Goal: Task Accomplishment & Management: Use online tool/utility

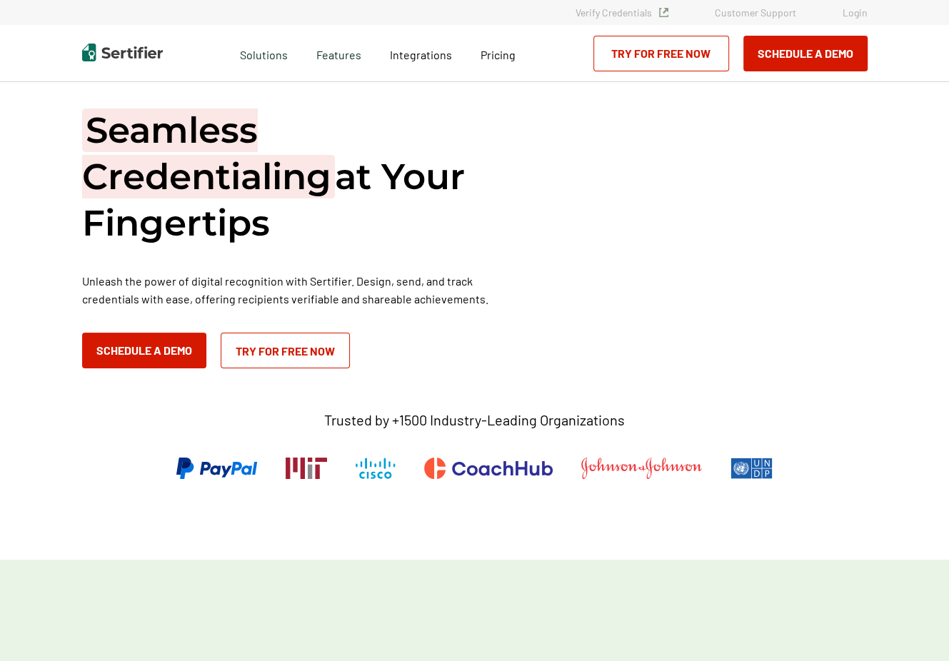
click at [860, 16] on link "Login" at bounding box center [855, 12] width 25 height 12
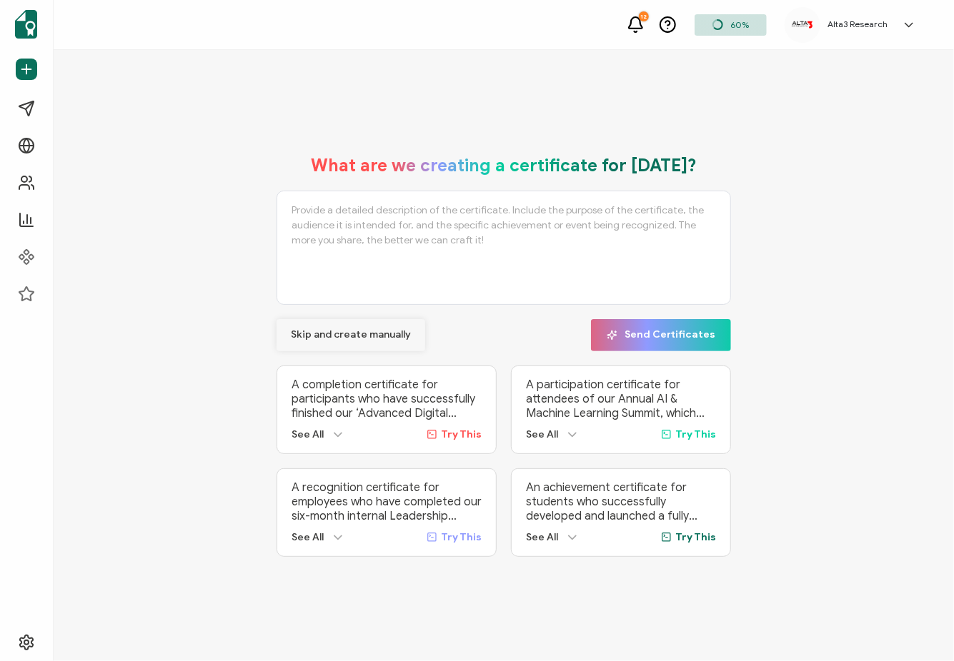
click at [326, 331] on span "Skip and create manually" at bounding box center [351, 335] width 120 height 10
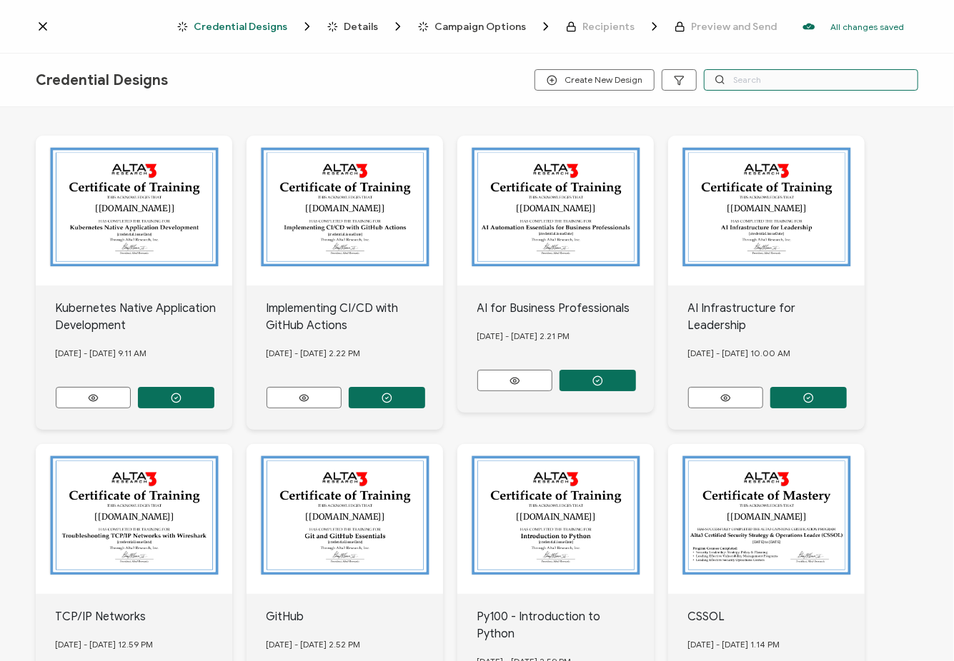
click at [752, 79] on input "text" at bounding box center [811, 79] width 214 height 21
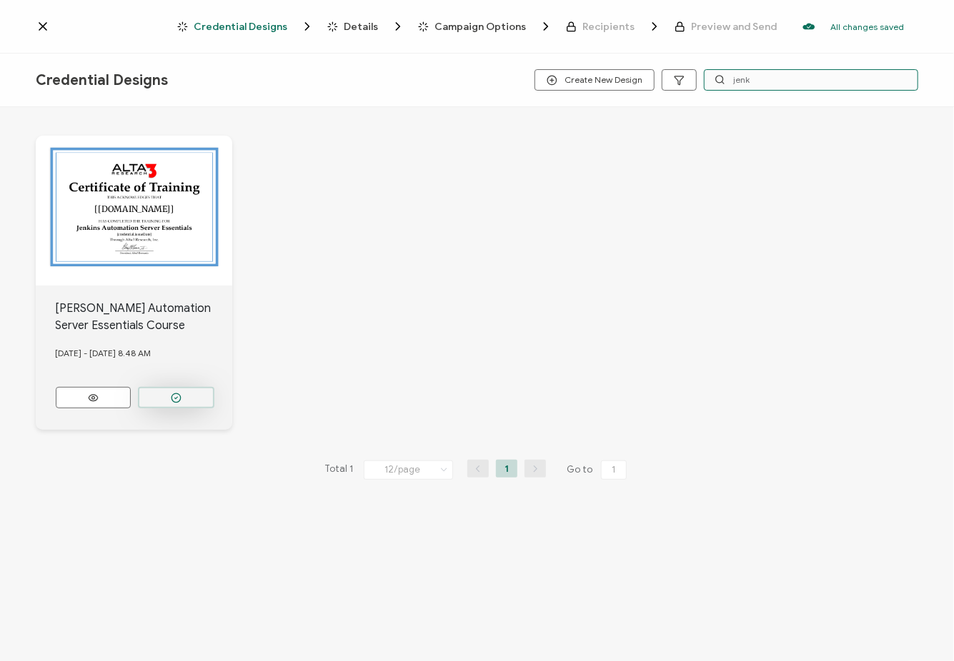
type input "jenk"
click at [187, 387] on button "button" at bounding box center [176, 397] width 76 height 21
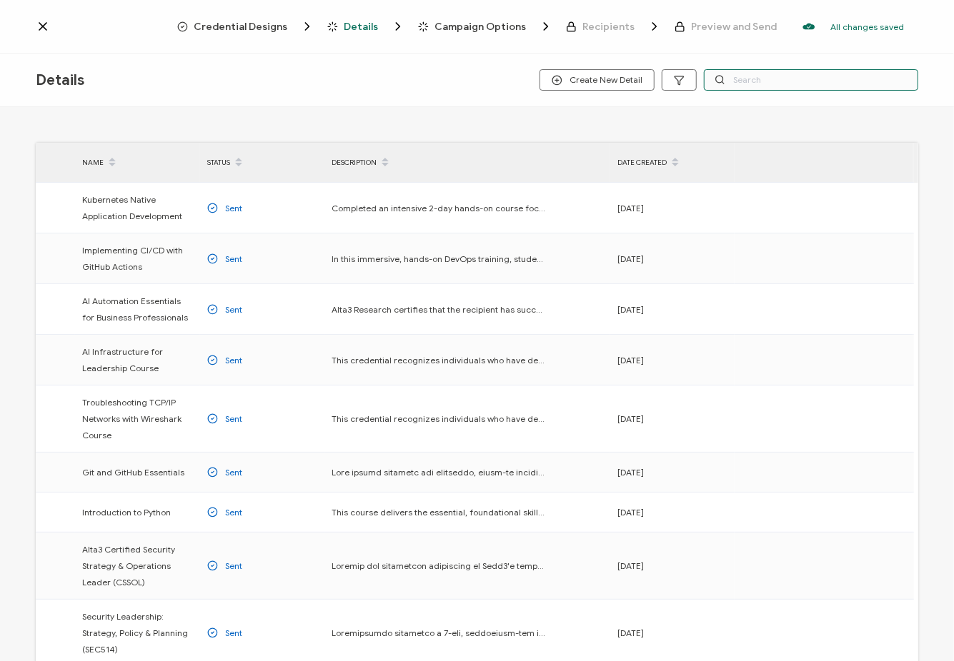
click at [756, 82] on input "text" at bounding box center [811, 79] width 214 height 21
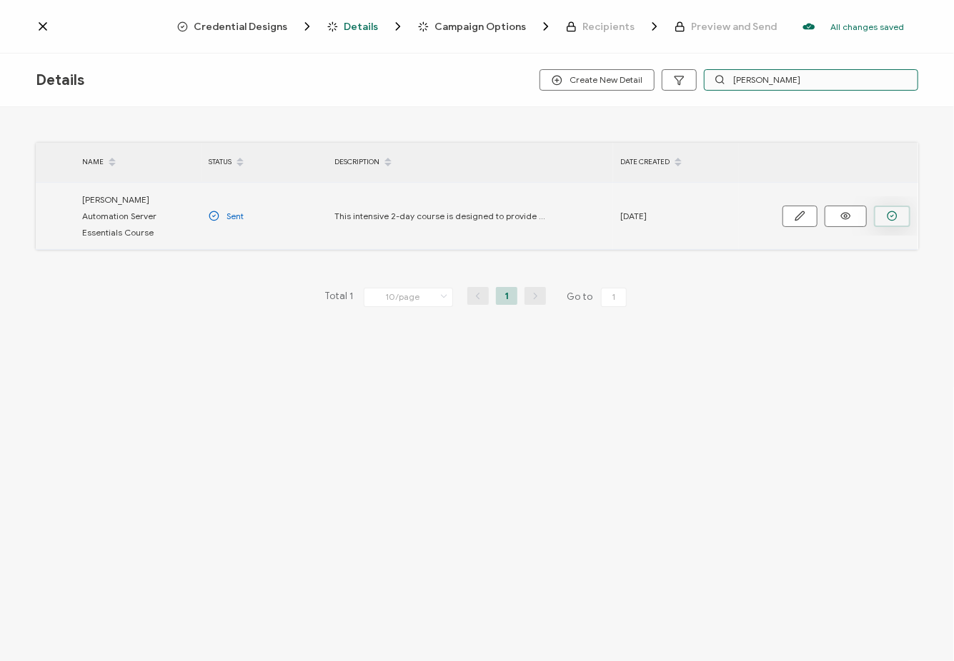
type input "[PERSON_NAME]"
click at [888, 211] on icon "button" at bounding box center [891, 216] width 11 height 11
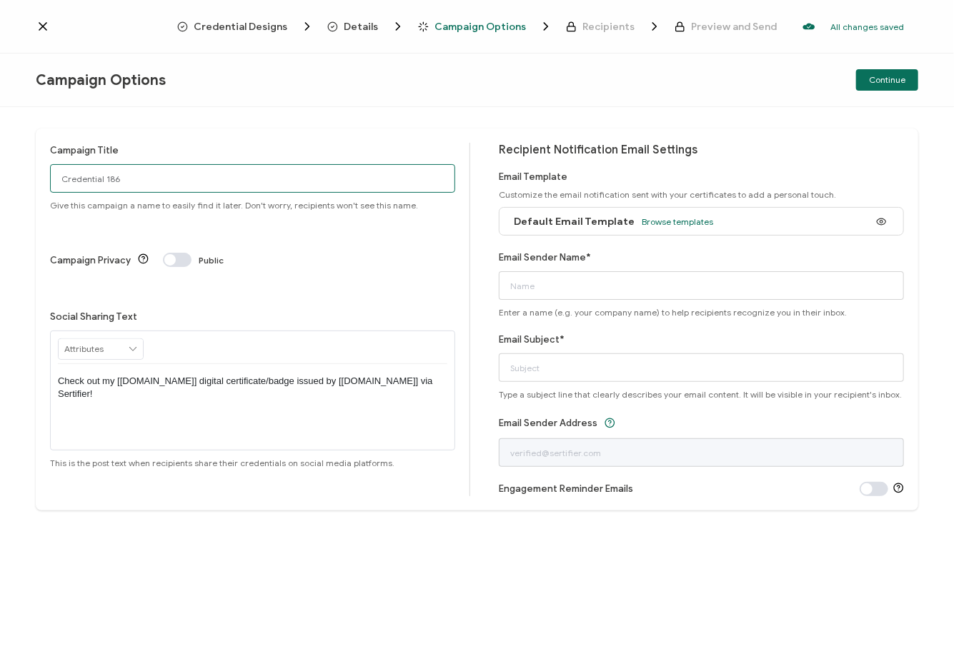
drag, startPoint x: 220, startPoint y: 175, endPoint x: -14, endPoint y: 175, distance: 233.6
click at [0, 175] on html "Credential Designs Details Campaign Options Recipients Preview and Send All cha…" at bounding box center [477, 330] width 954 height 661
type input "8/14 Public [PERSON_NAME]"
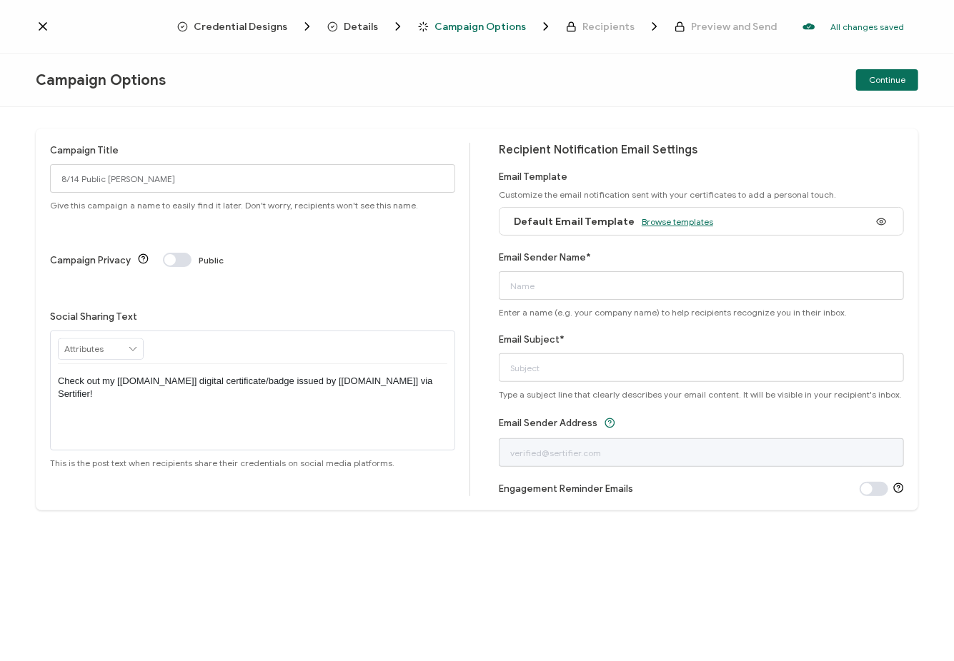
click at [667, 218] on span "Browse templates" at bounding box center [676, 221] width 71 height 11
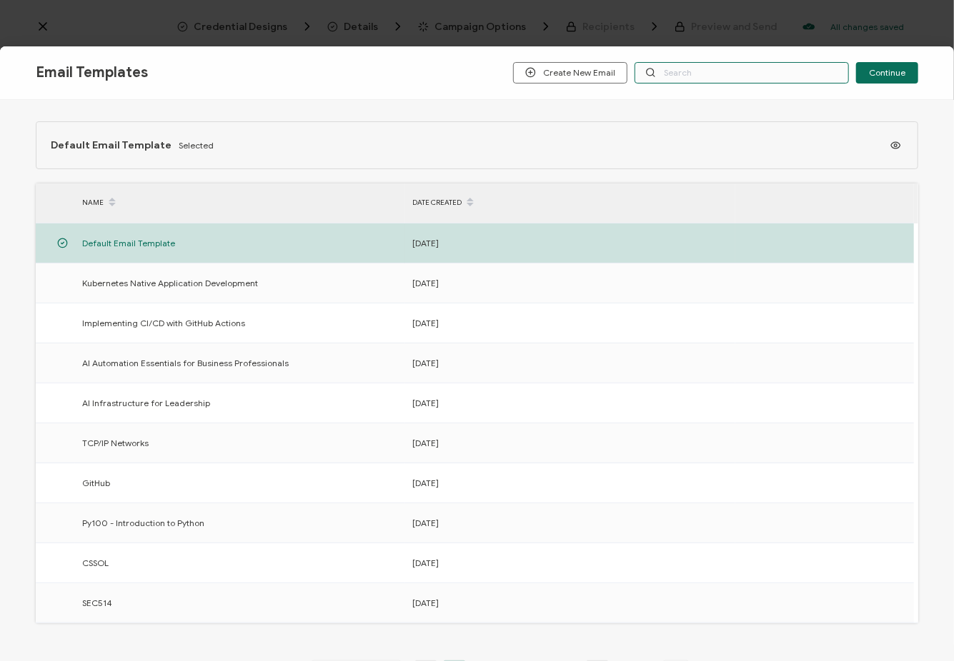
click at [669, 71] on input "text" at bounding box center [741, 72] width 214 height 21
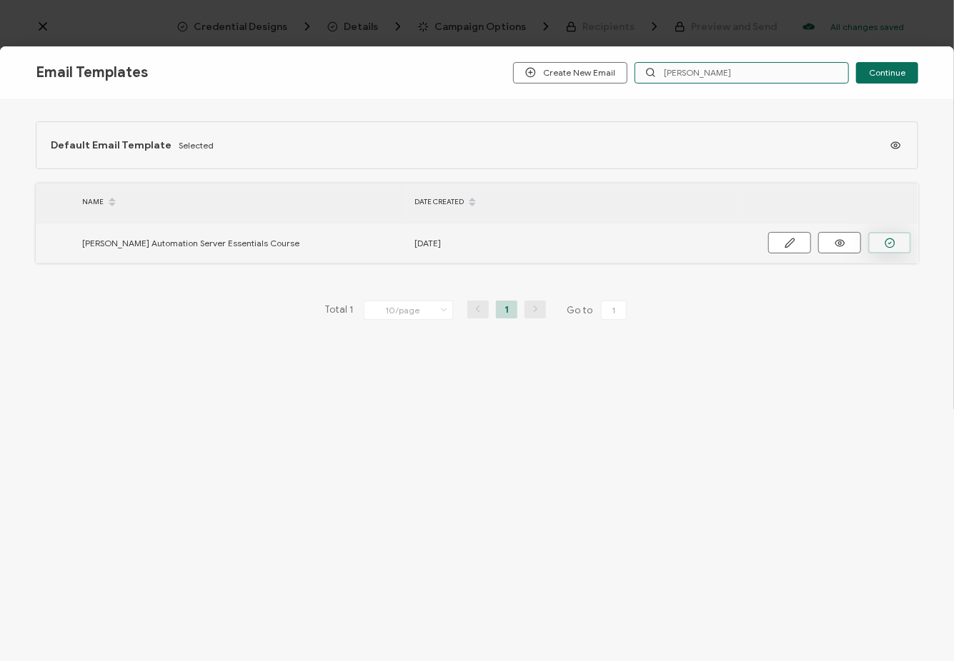
type input "[PERSON_NAME]"
click at [880, 236] on button "button" at bounding box center [889, 242] width 43 height 21
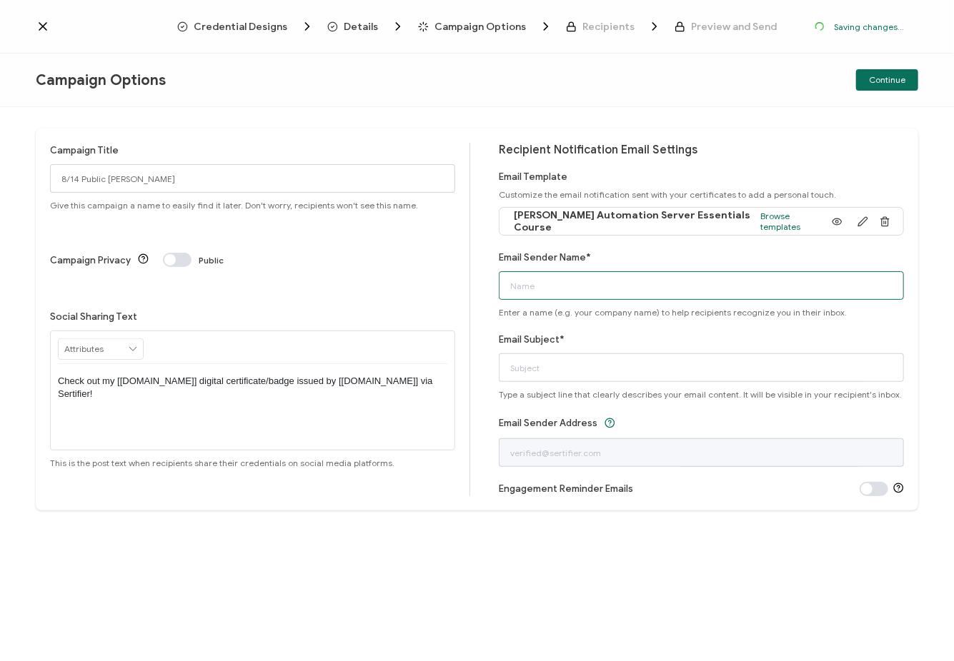
click at [609, 289] on input "Email Sender Name*" at bounding box center [701, 285] width 405 height 29
type input "Alta3 Research"
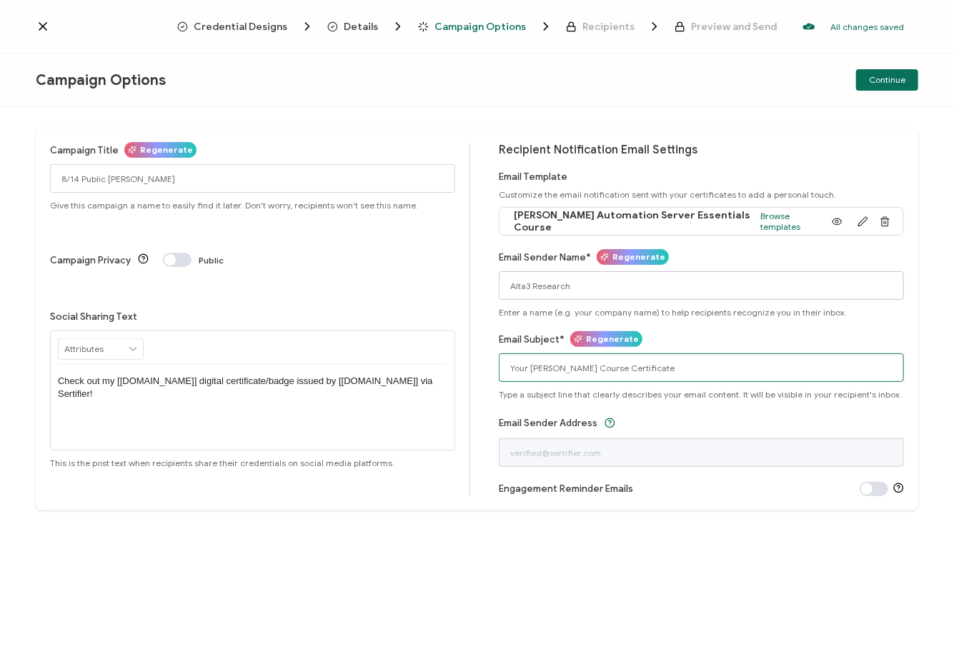
type input "Your Jenkins Course Certificate"
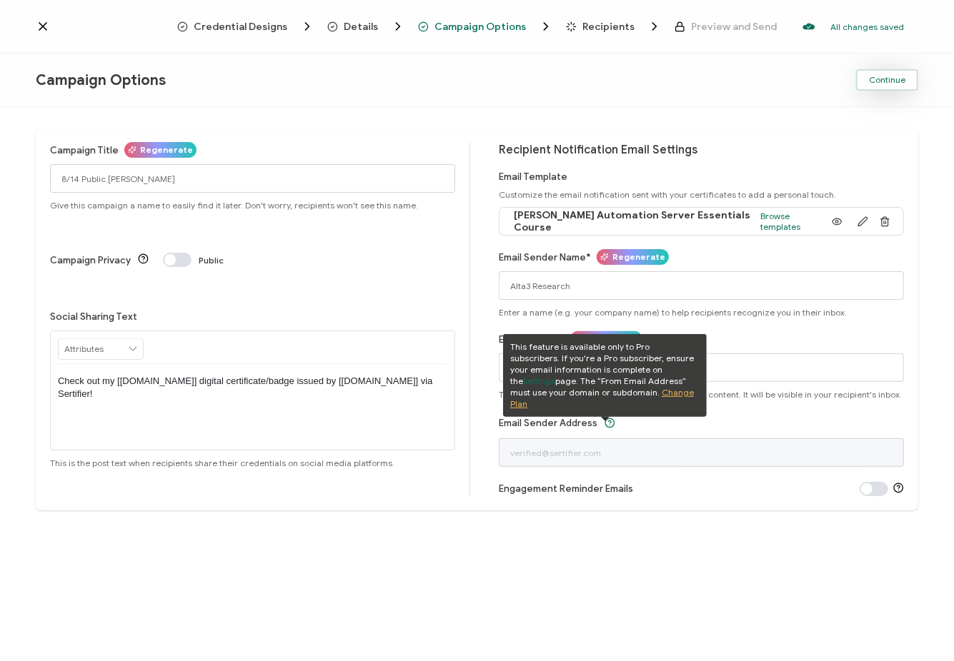
click at [893, 84] on span "Continue" at bounding box center [887, 80] width 36 height 9
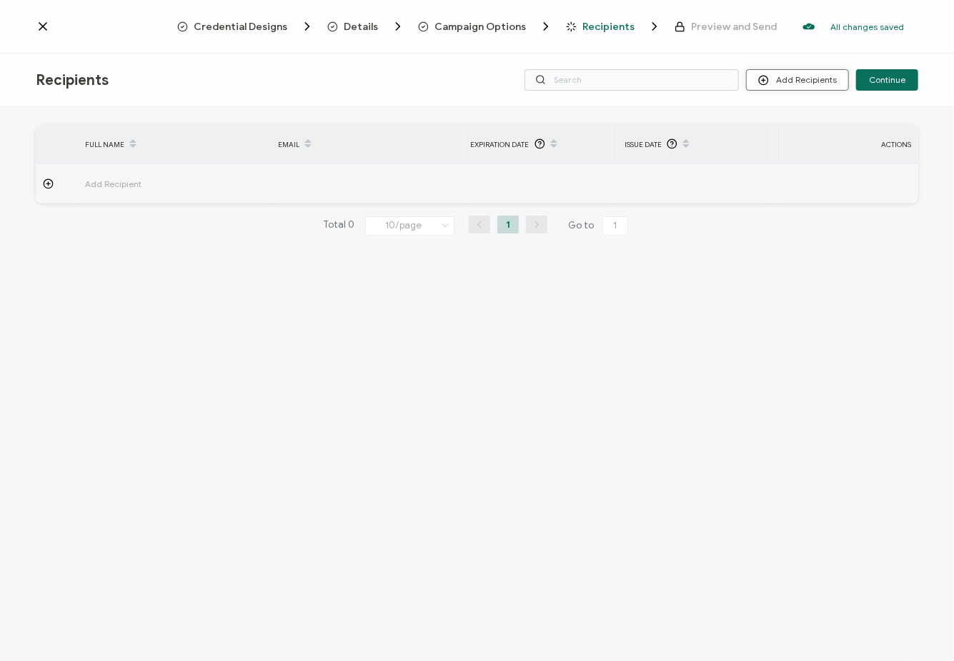
click at [783, 85] on button "Add Recipients" at bounding box center [797, 79] width 103 height 21
click at [779, 121] on span at bounding box center [773, 118] width 18 height 11
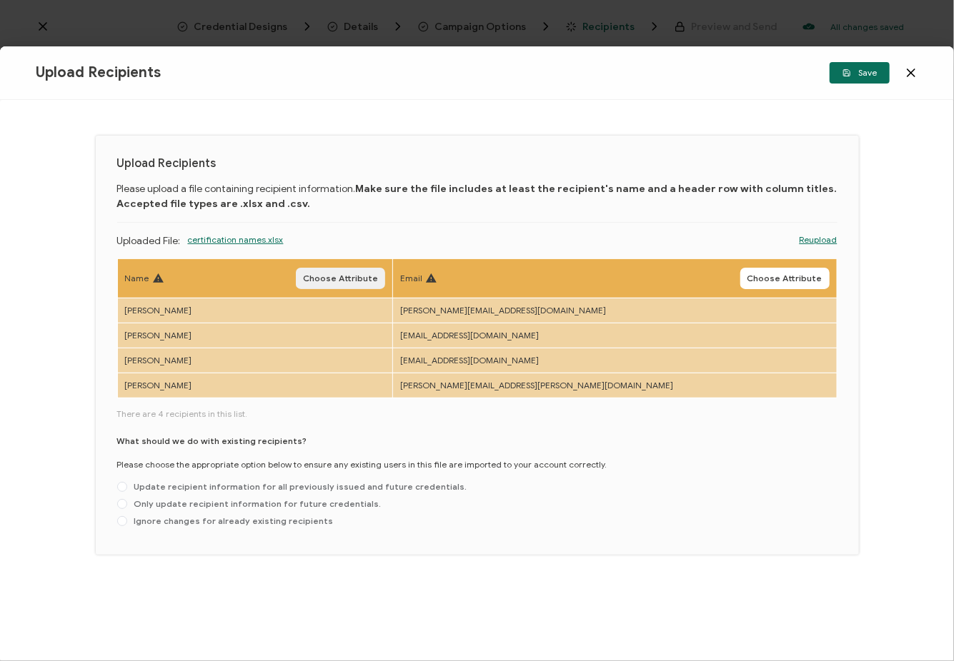
click at [378, 274] on span "Choose Attribute" at bounding box center [340, 278] width 75 height 9
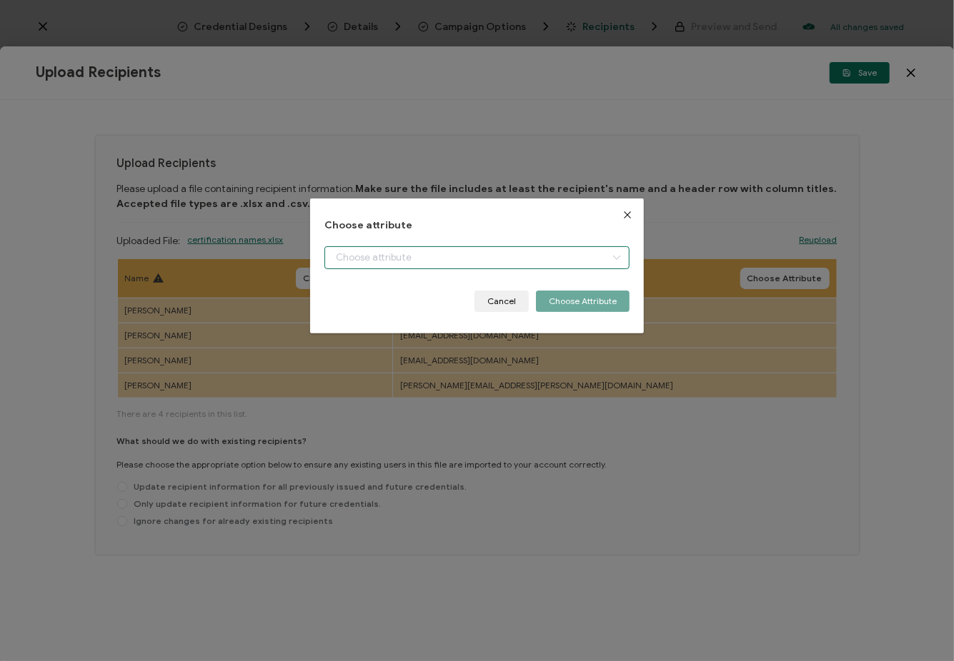
click at [404, 259] on input "dialog" at bounding box center [476, 257] width 305 height 23
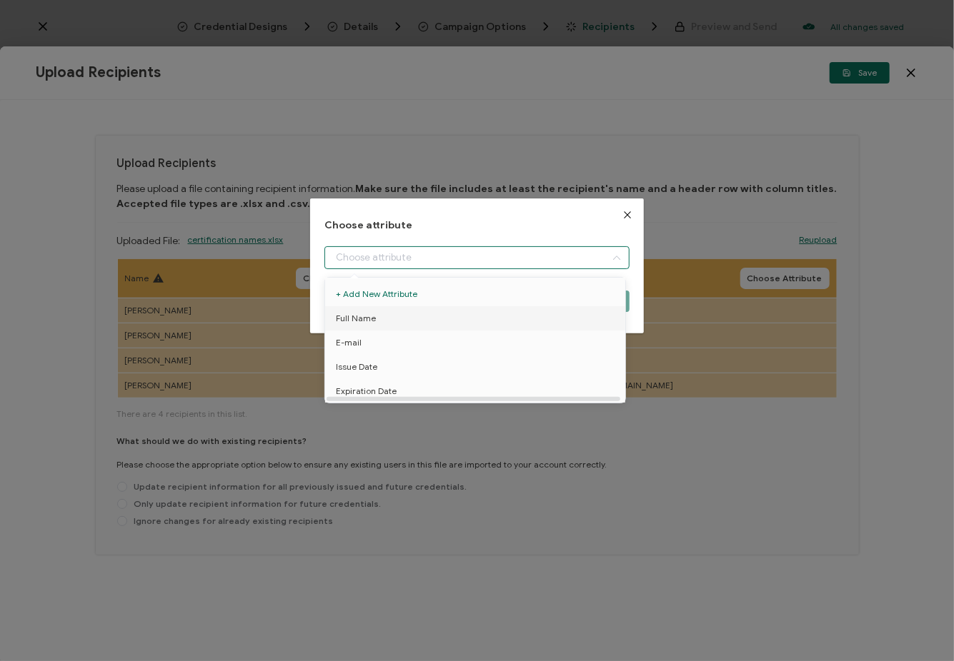
click at [374, 317] on li "Full Name" at bounding box center [477, 318] width 312 height 24
type input "Full Name"
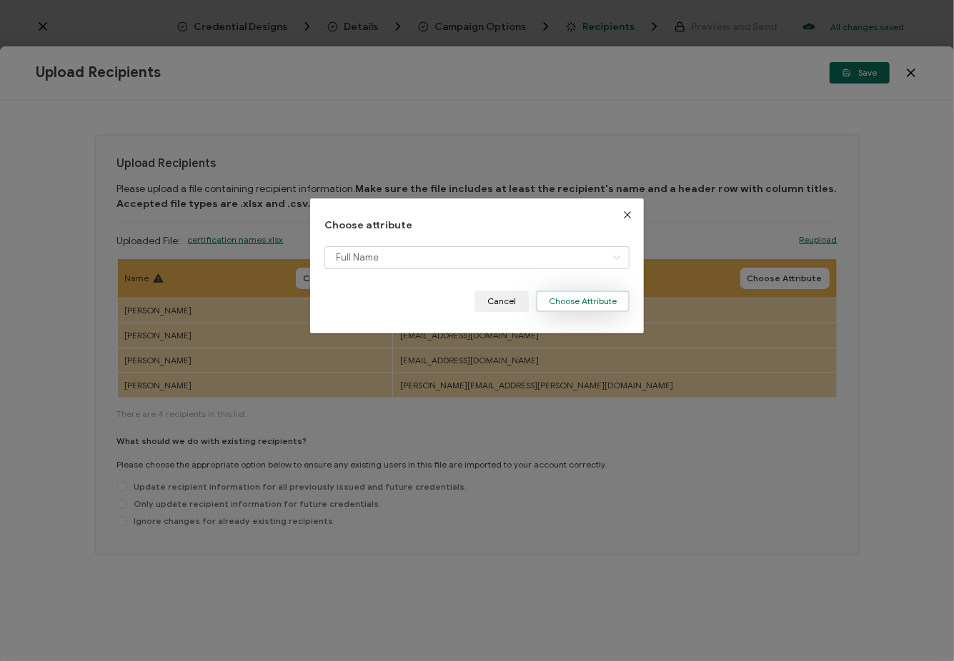
click at [564, 304] on button "Choose Attribute" at bounding box center [583, 301] width 94 height 21
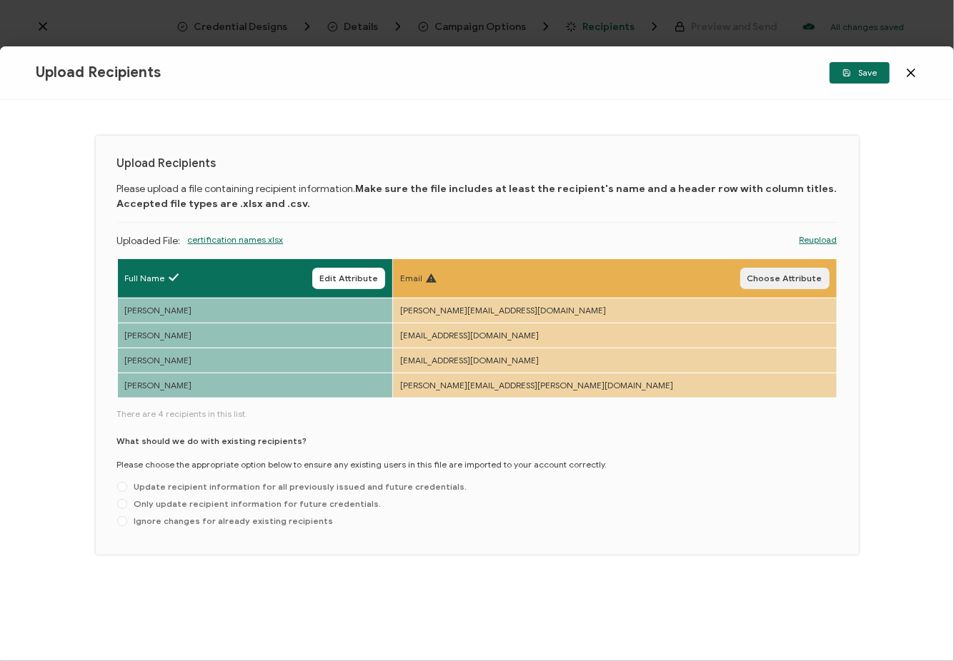
click at [797, 276] on span "Choose Attribute" at bounding box center [784, 278] width 75 height 9
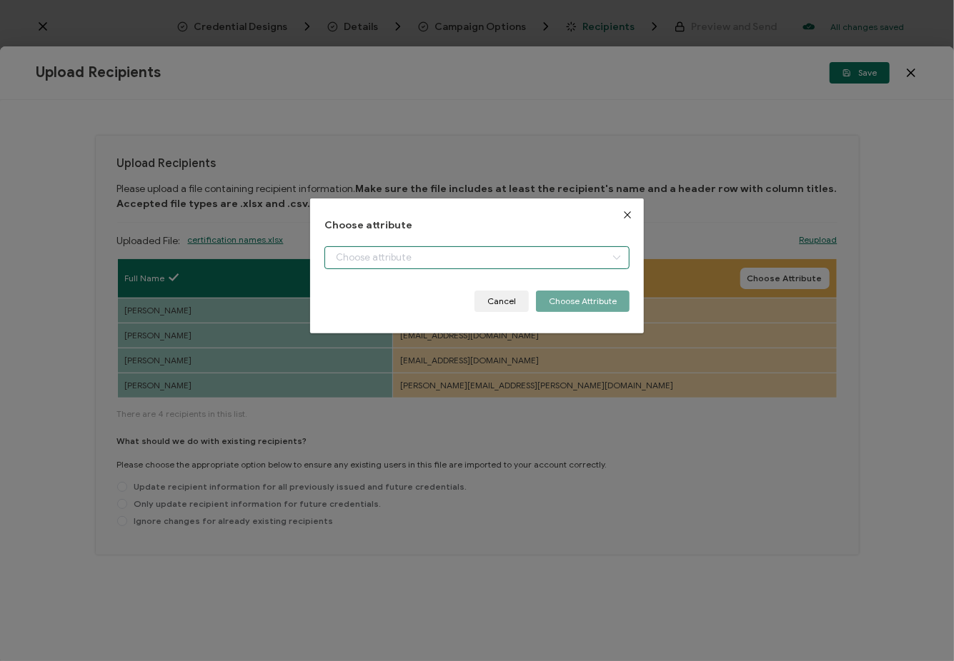
click at [539, 259] on input "dialog" at bounding box center [476, 257] width 305 height 23
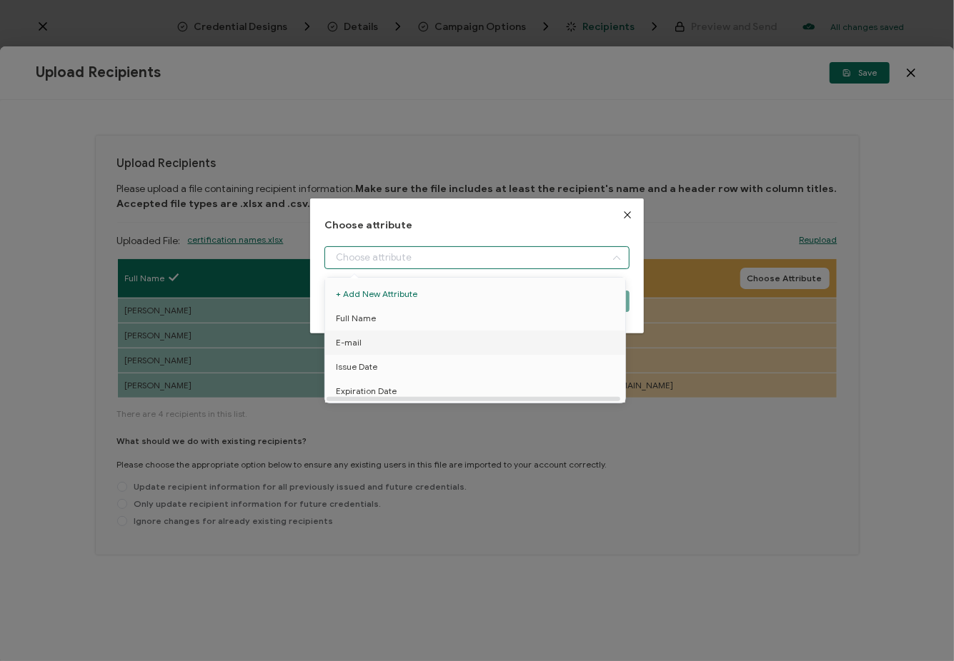
click at [366, 345] on li "E-mail" at bounding box center [477, 343] width 312 height 24
type input "E-mail"
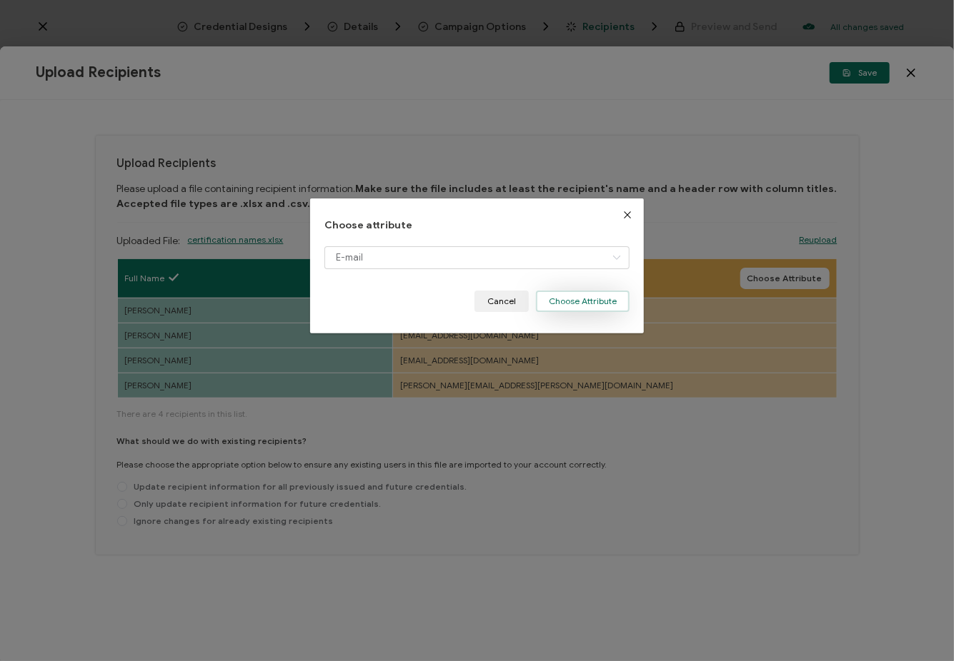
click at [560, 303] on button "Choose Attribute" at bounding box center [583, 301] width 94 height 21
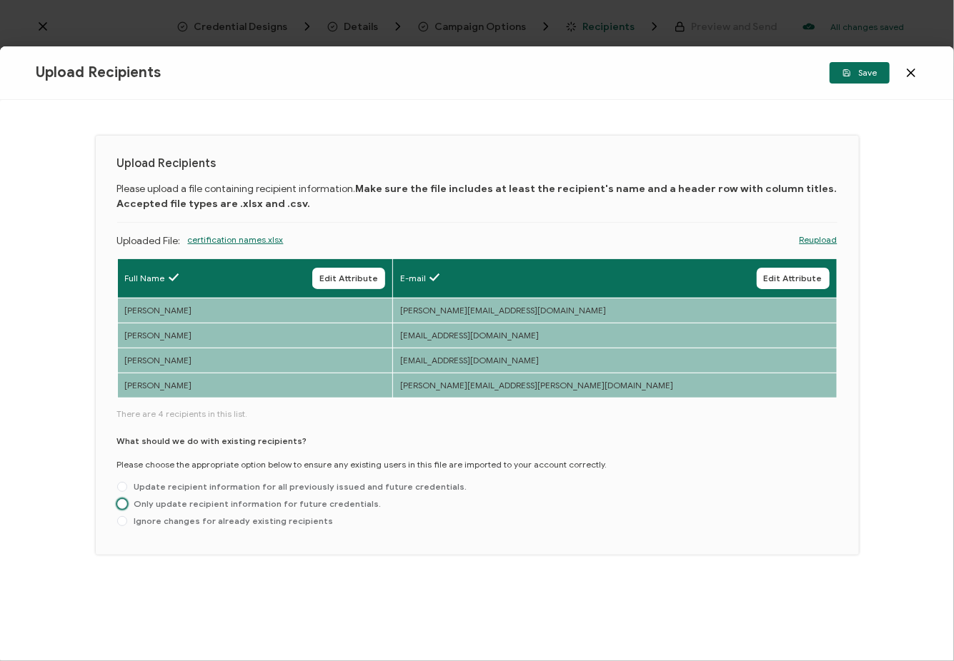
click at [318, 503] on span "Only update recipient information for future credentials." at bounding box center [254, 504] width 254 height 11
click at [127, 503] on input "Only update recipient information for future credentials." at bounding box center [122, 504] width 10 height 11
radio input "true"
click at [861, 74] on span "Save" at bounding box center [859, 73] width 34 height 9
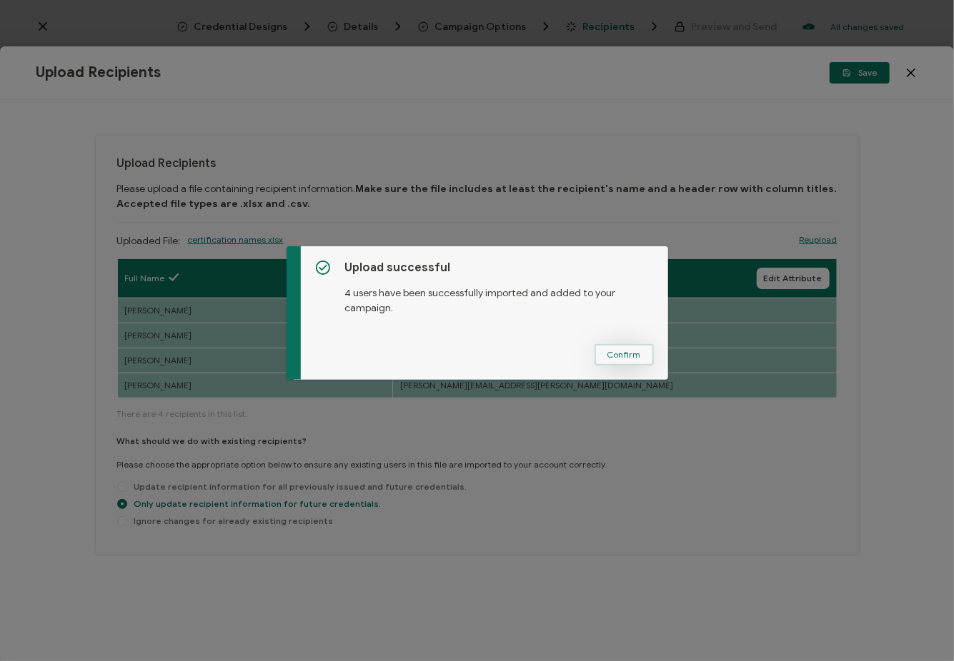
click at [616, 356] on span "Confirm" at bounding box center [624, 355] width 34 height 9
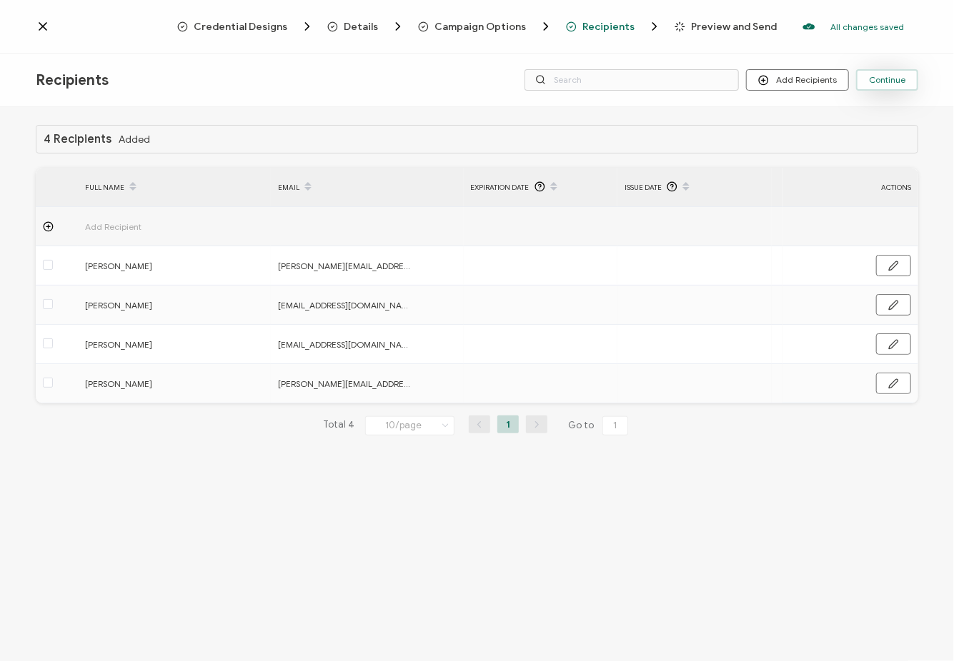
click at [878, 81] on span "Continue" at bounding box center [887, 80] width 36 height 9
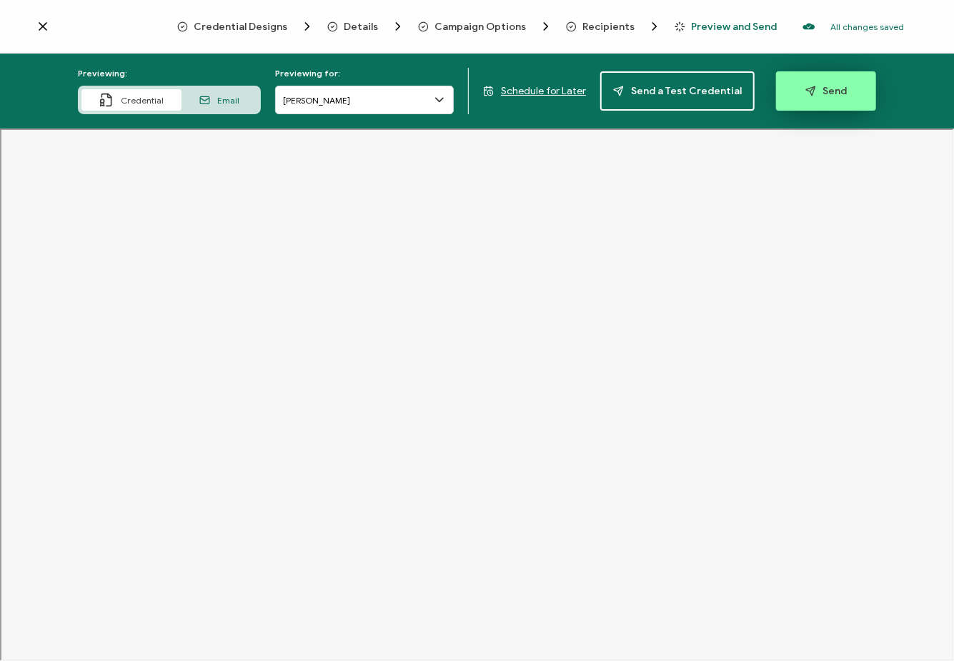
click at [819, 94] on span "Send" at bounding box center [826, 91] width 42 height 11
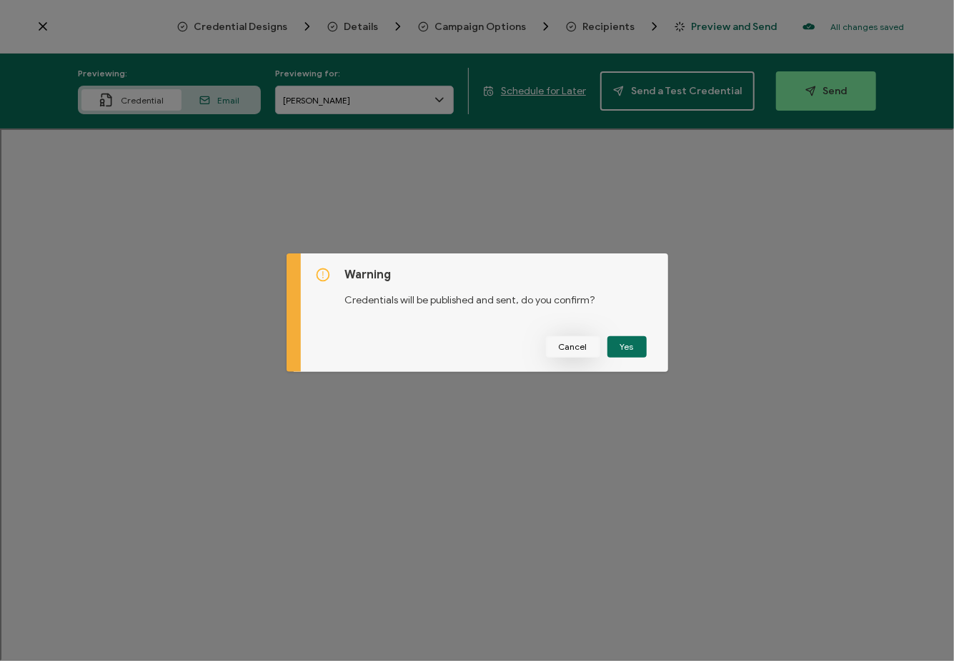
click at [576, 344] on span "Cancel" at bounding box center [573, 347] width 29 height 9
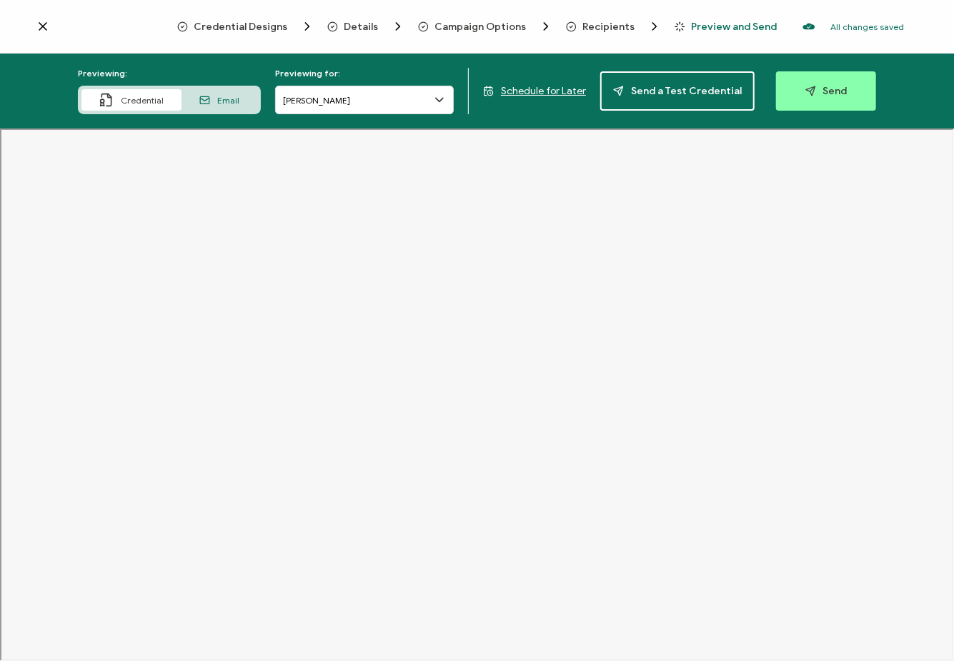
click at [553, 91] on span "Schedule for Later" at bounding box center [543, 91] width 85 height 12
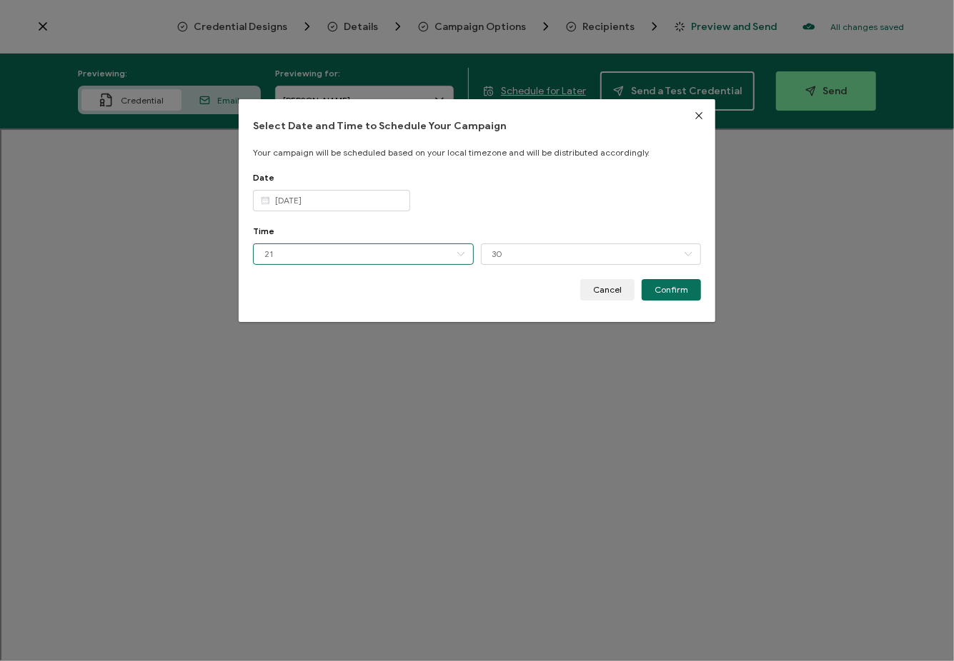
click at [286, 254] on input "21" at bounding box center [363, 254] width 221 height 21
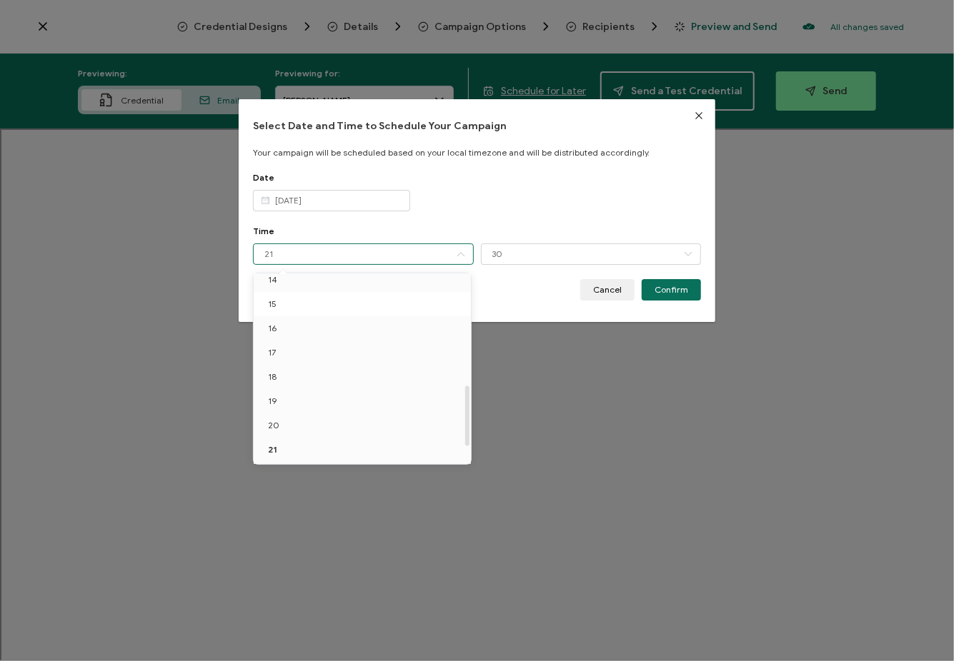
click at [284, 303] on li "15" at bounding box center [365, 304] width 222 height 24
click at [271, 351] on span "14" at bounding box center [272, 351] width 9 height 11
click at [416, 216] on div "Date Aug 15 2025" at bounding box center [477, 199] width 449 height 54
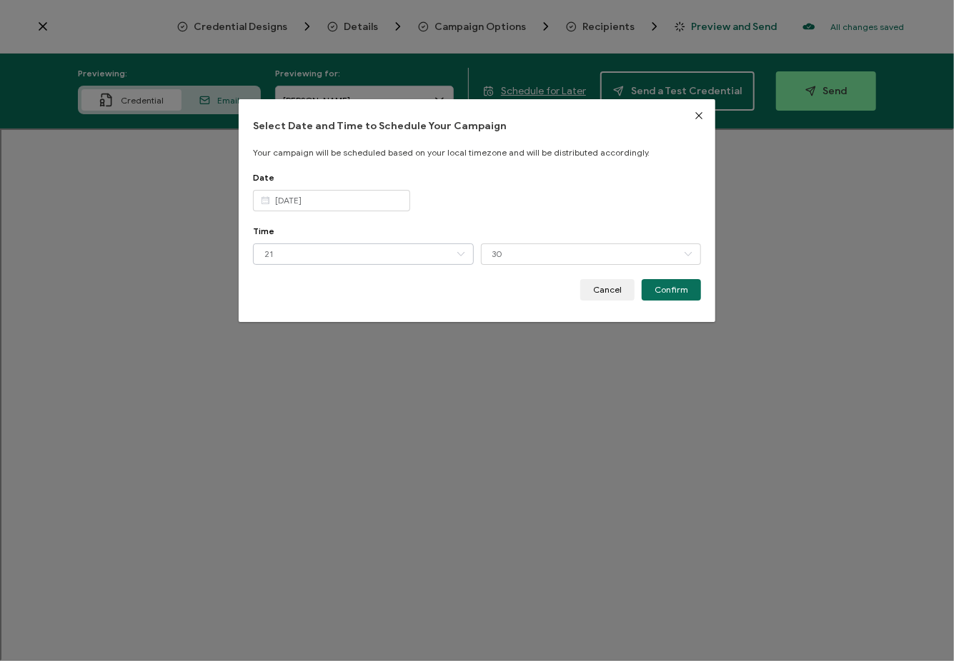
click at [459, 253] on icon "dialog" at bounding box center [461, 254] width 18 height 21
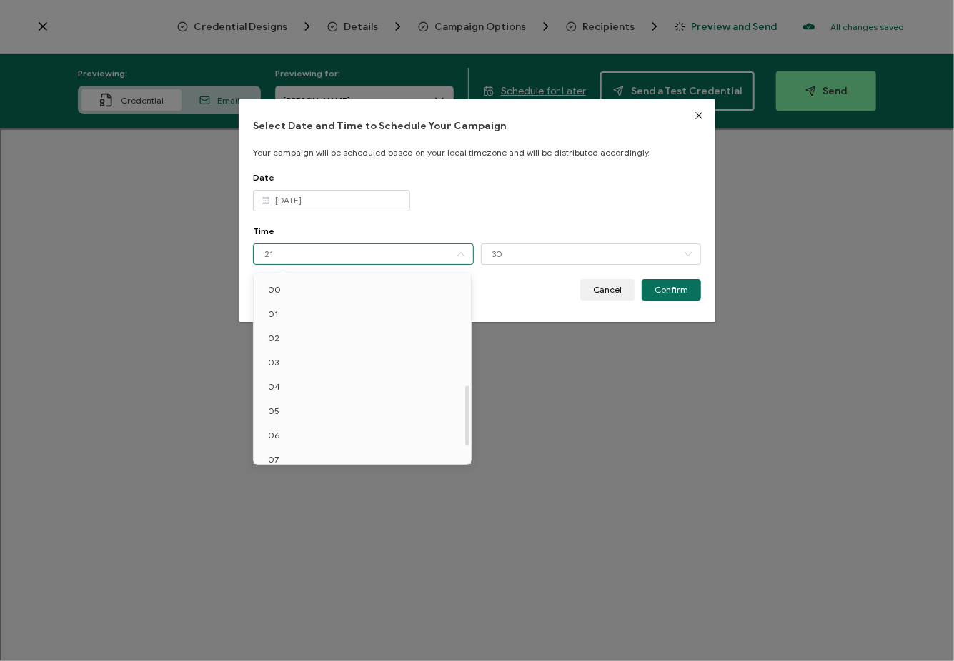
scroll to position [350, 0]
click at [441, 315] on li "15" at bounding box center [365, 304] width 222 height 24
click at [566, 254] on input "30" at bounding box center [591, 254] width 221 height 21
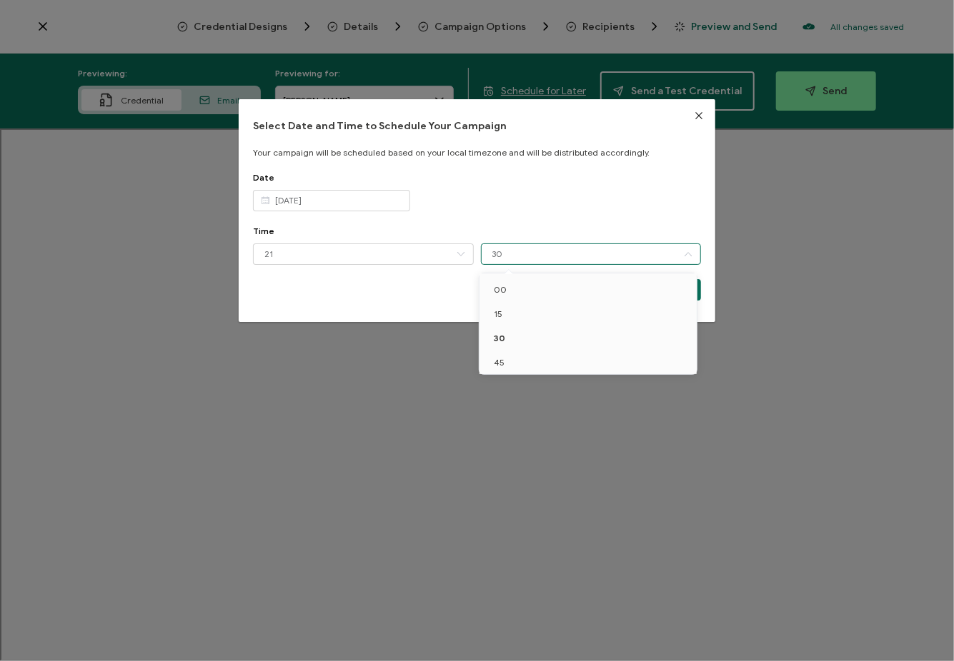
click at [582, 208] on div "Date Aug 15 2025" at bounding box center [477, 199] width 449 height 54
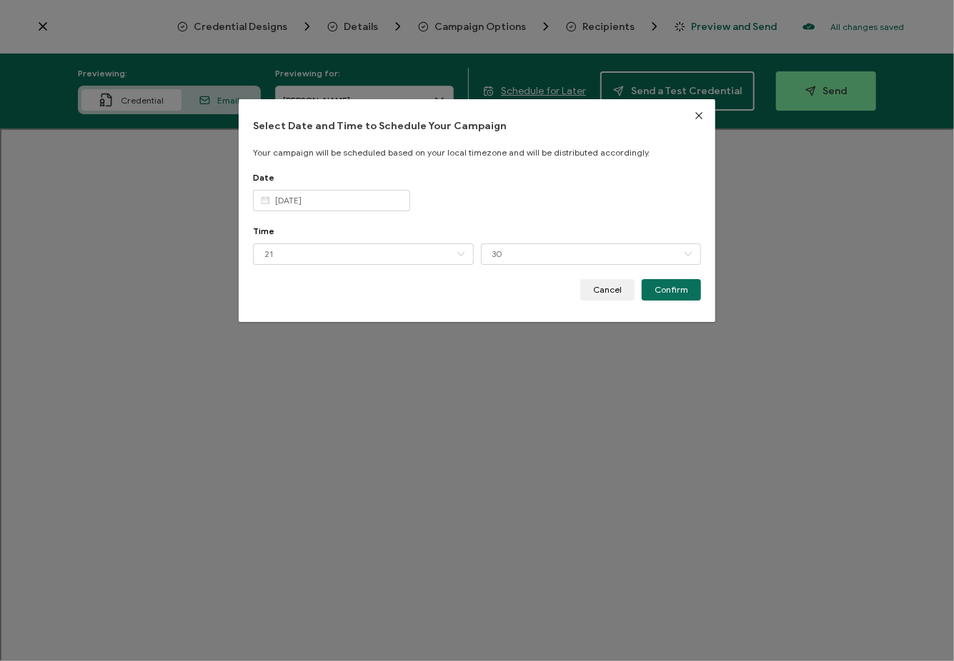
click at [266, 202] on icon "dialog" at bounding box center [265, 200] width 18 height 21
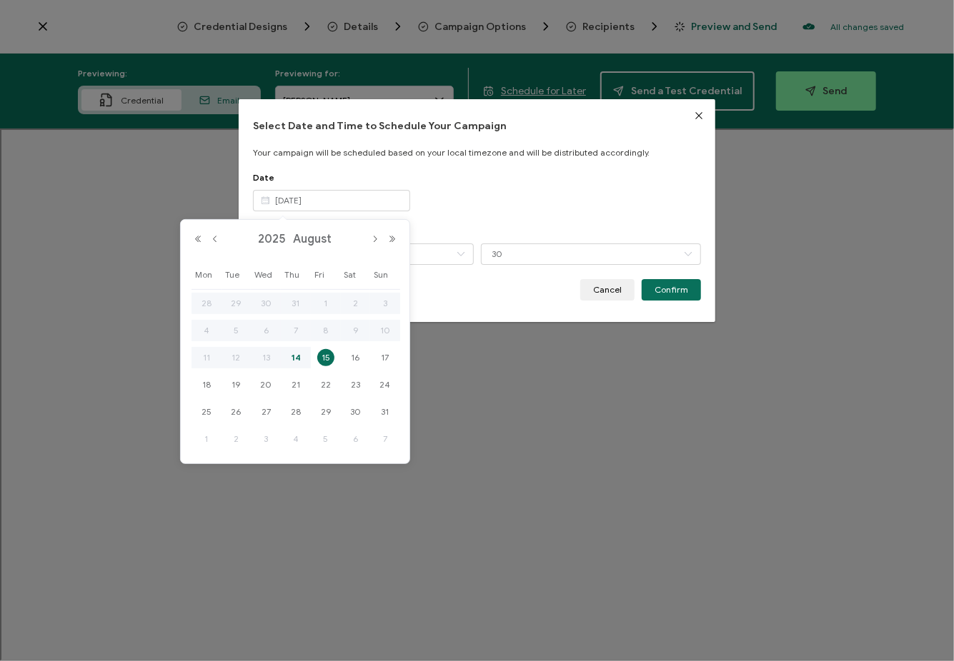
click at [324, 359] on span "15" at bounding box center [325, 357] width 17 height 17
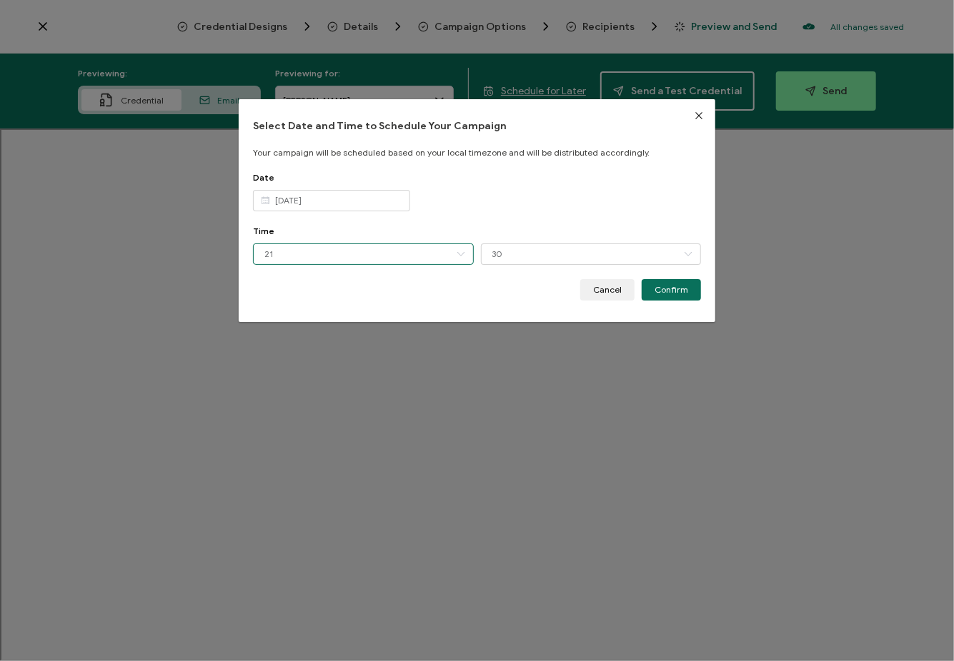
click at [268, 253] on input "21" at bounding box center [363, 254] width 221 height 21
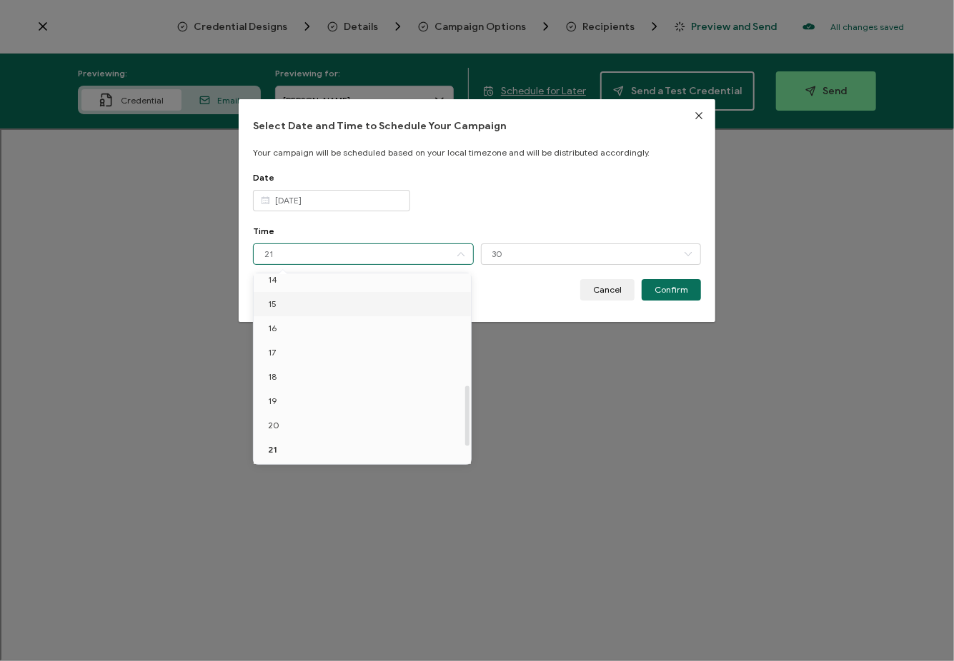
click at [274, 304] on span "15" at bounding box center [272, 304] width 9 height 11
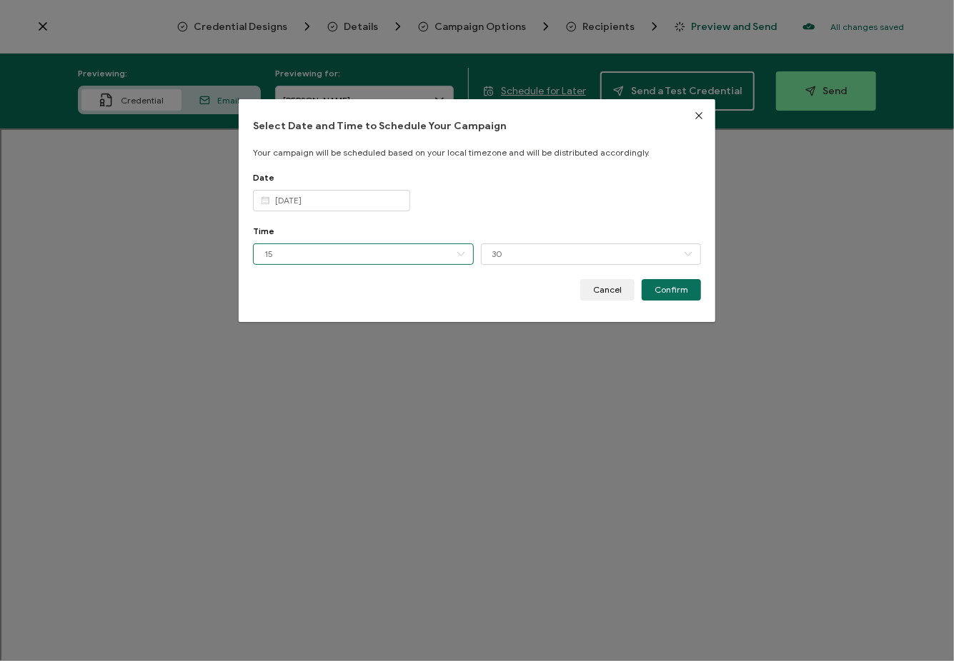
click at [359, 250] on input "15" at bounding box center [363, 254] width 221 height 21
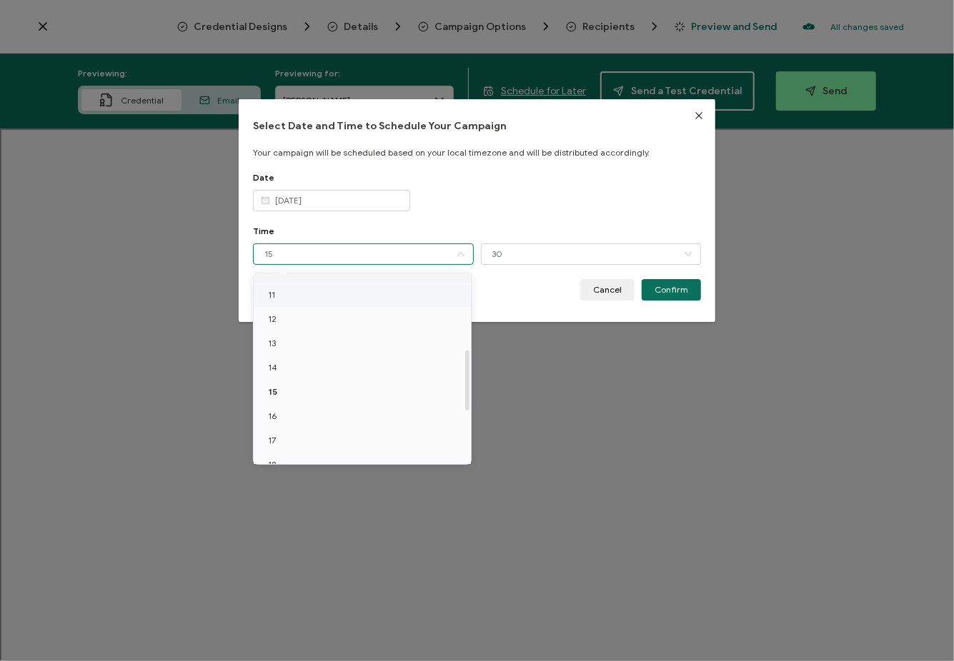
scroll to position [286, 0]
click at [271, 346] on span "14" at bounding box center [272, 344] width 9 height 11
type input "14"
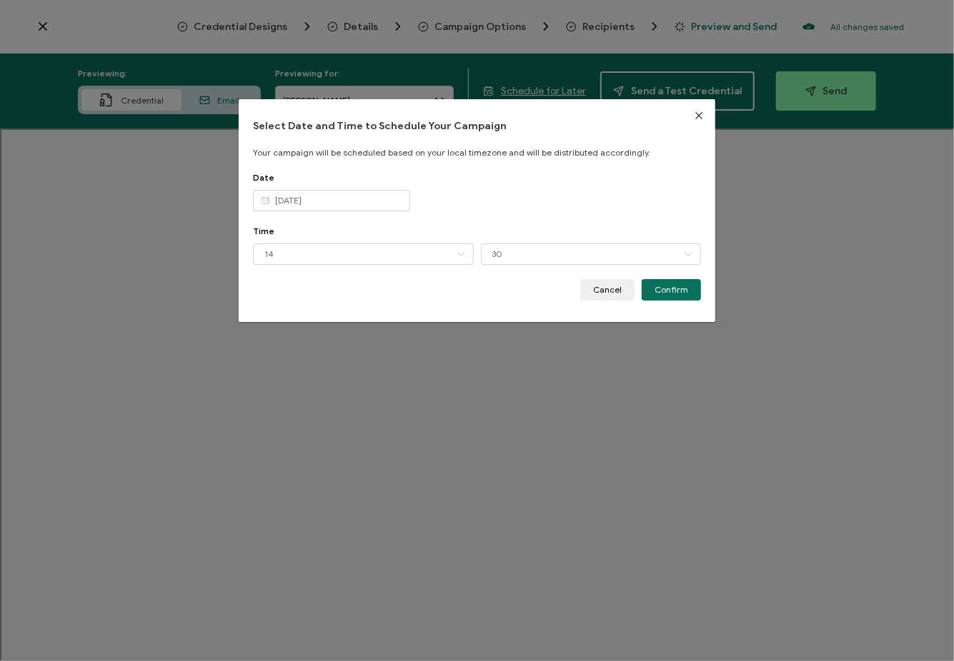
click at [393, 297] on div "Cancel Confirm" at bounding box center [477, 289] width 449 height 21
click at [675, 286] on span "Confirm" at bounding box center [671, 290] width 34 height 9
